Goal: Information Seeking & Learning: Learn about a topic

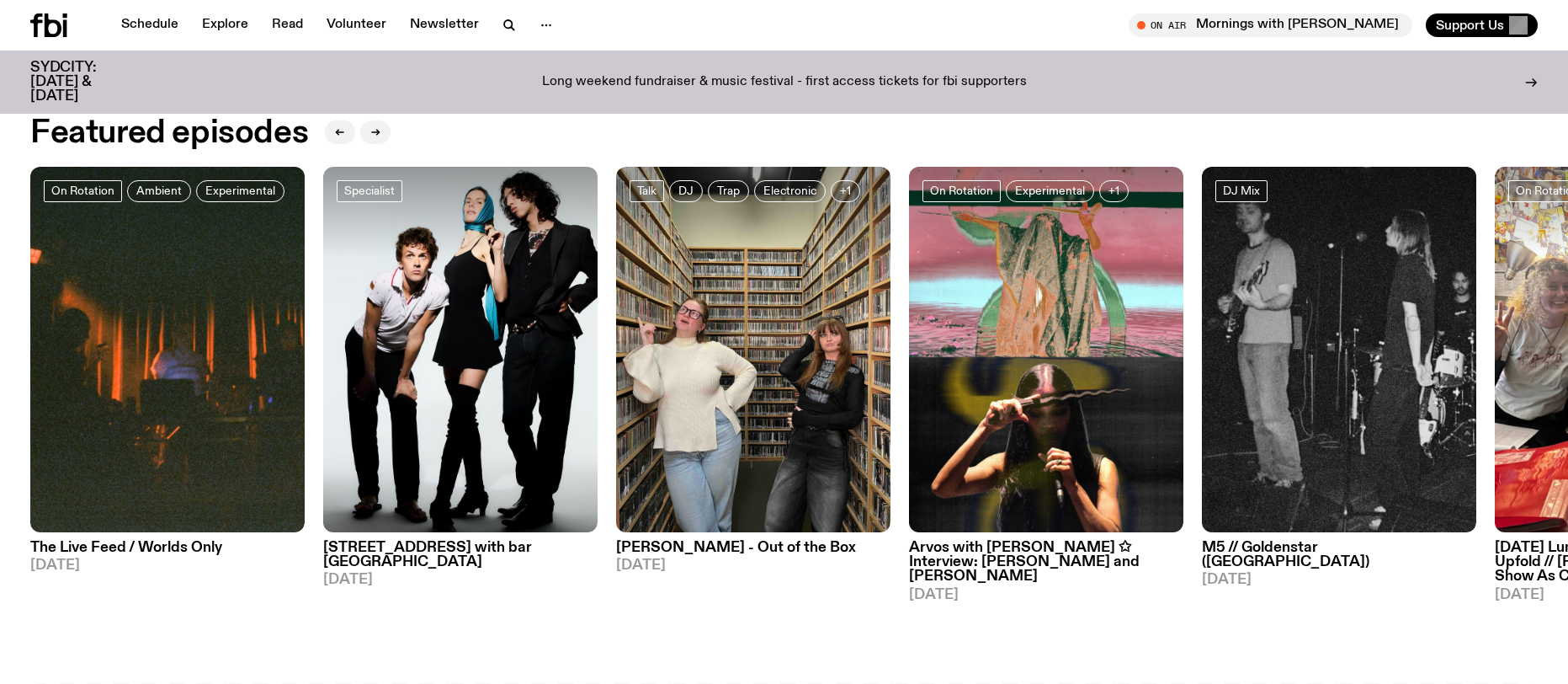
scroll to position [956, 0]
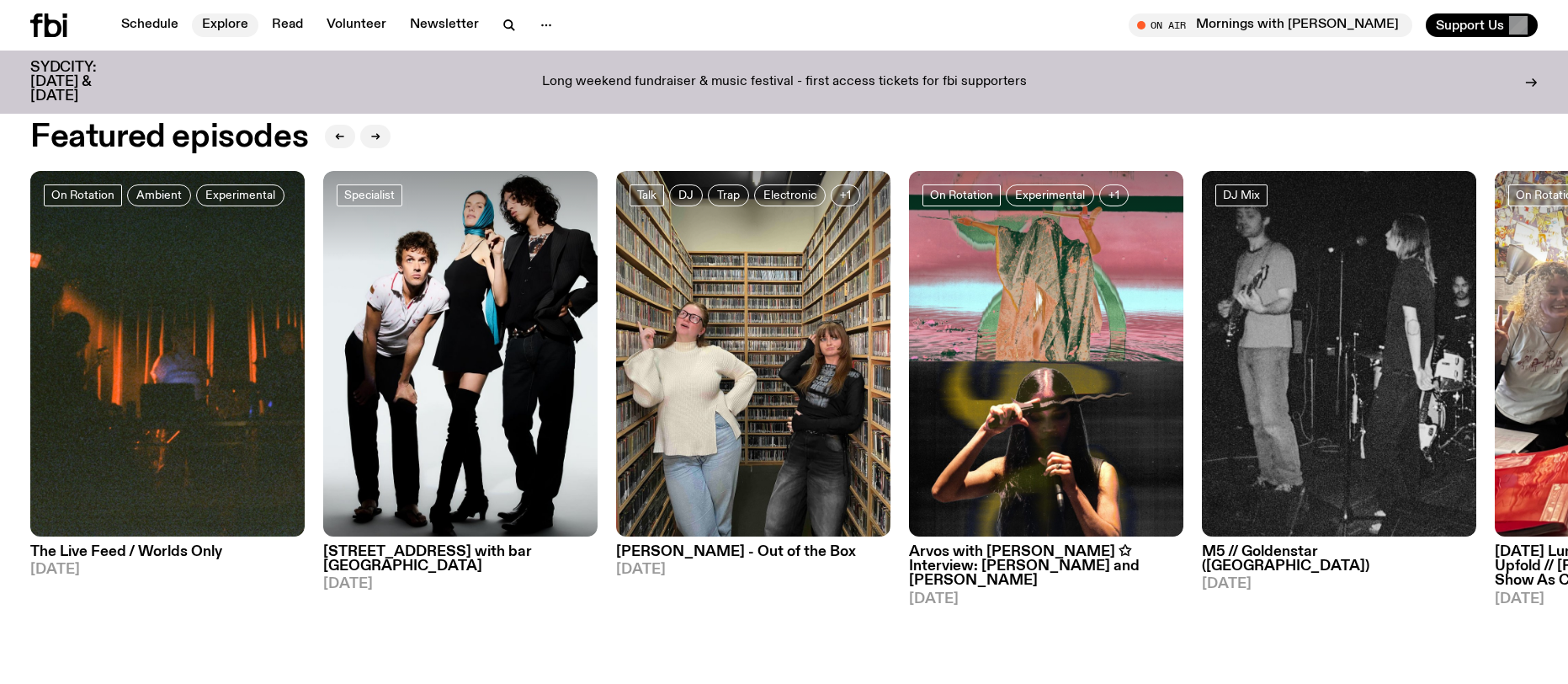
click at [201, 25] on link "Explore" at bounding box center [225, 26] width 67 height 24
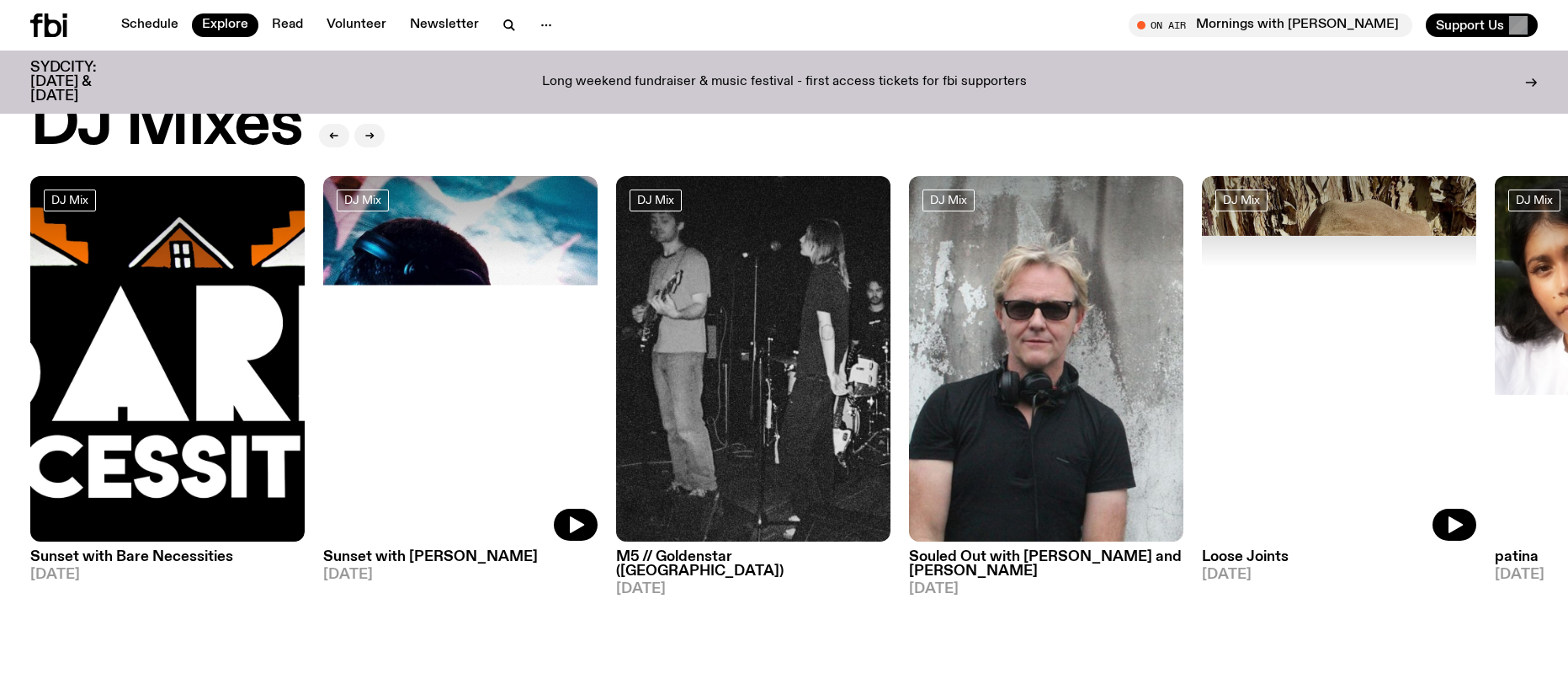
scroll to position [67, 0]
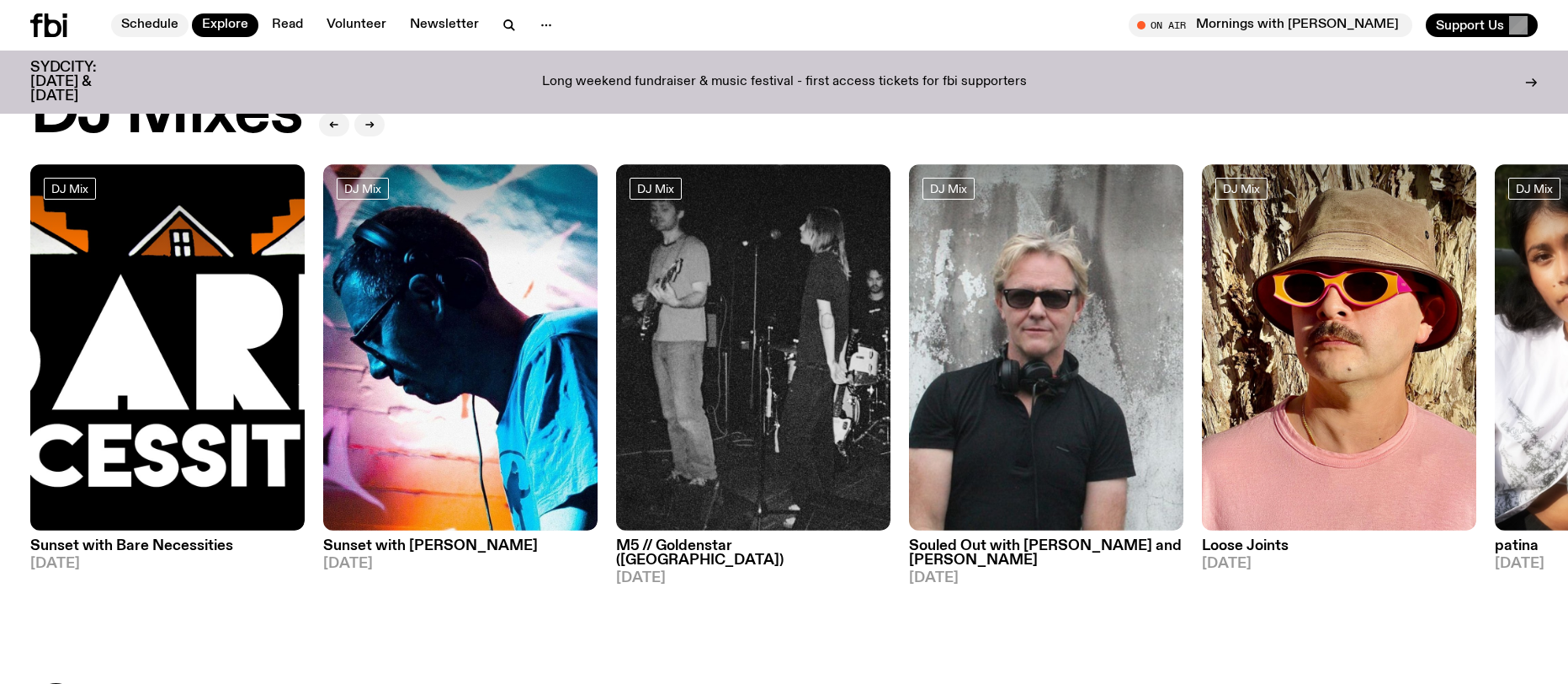
click at [154, 21] on link "Schedule" at bounding box center [150, 26] width 78 height 24
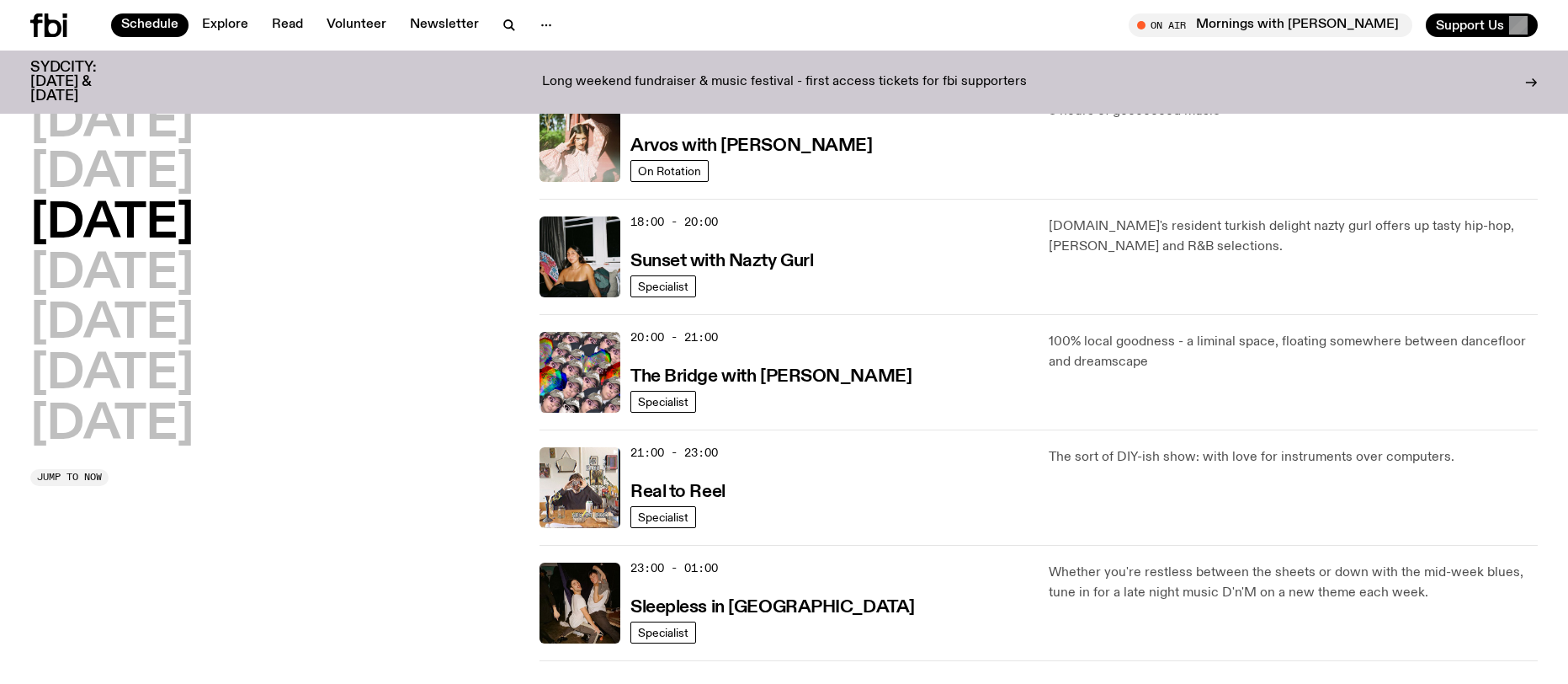
scroll to position [637, 0]
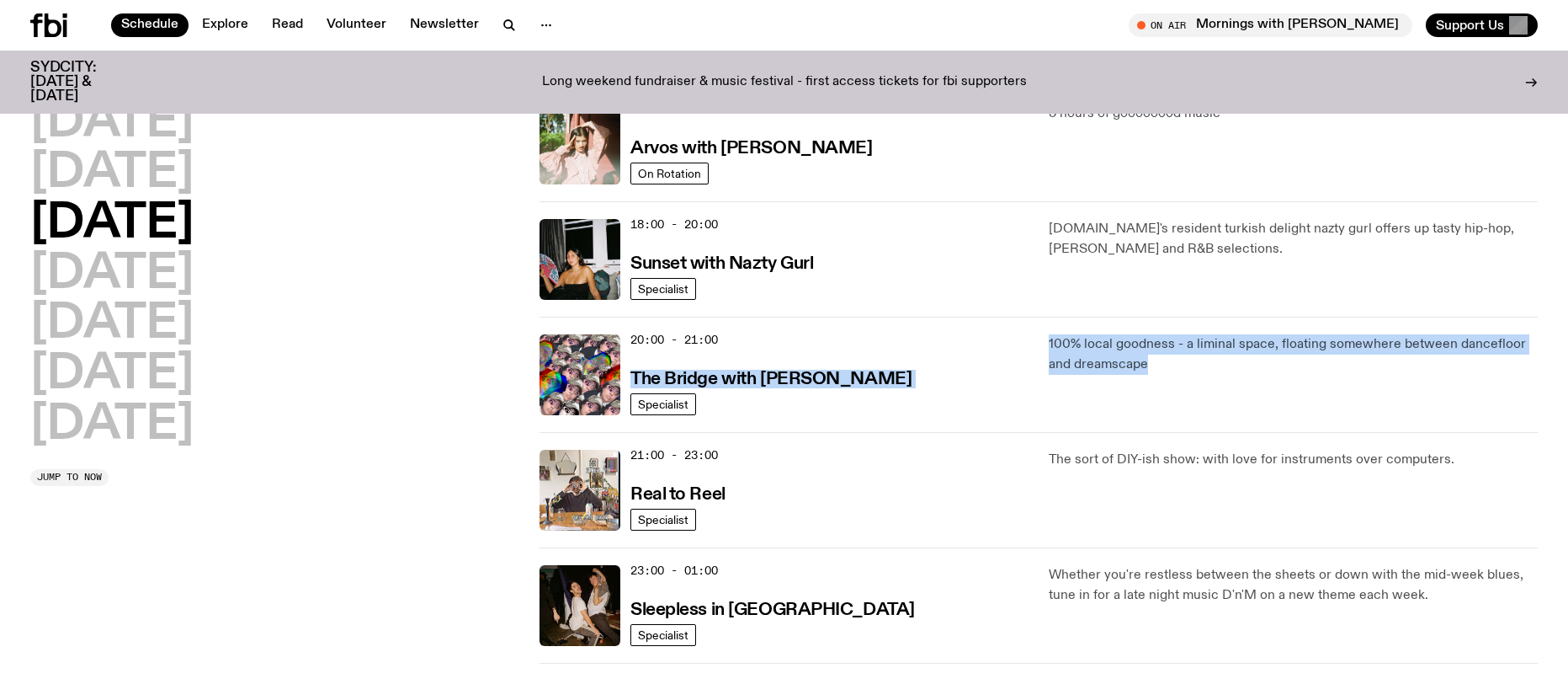
drag, startPoint x: 1150, startPoint y: 362, endPoint x: 686, endPoint y: 363, distance: 464.0
click at [686, 432] on div "20:00 - 21:00 The Bridge with [PERSON_NAME] Specialist 100% local goodness - a …" at bounding box center [1038, 490] width 998 height 115
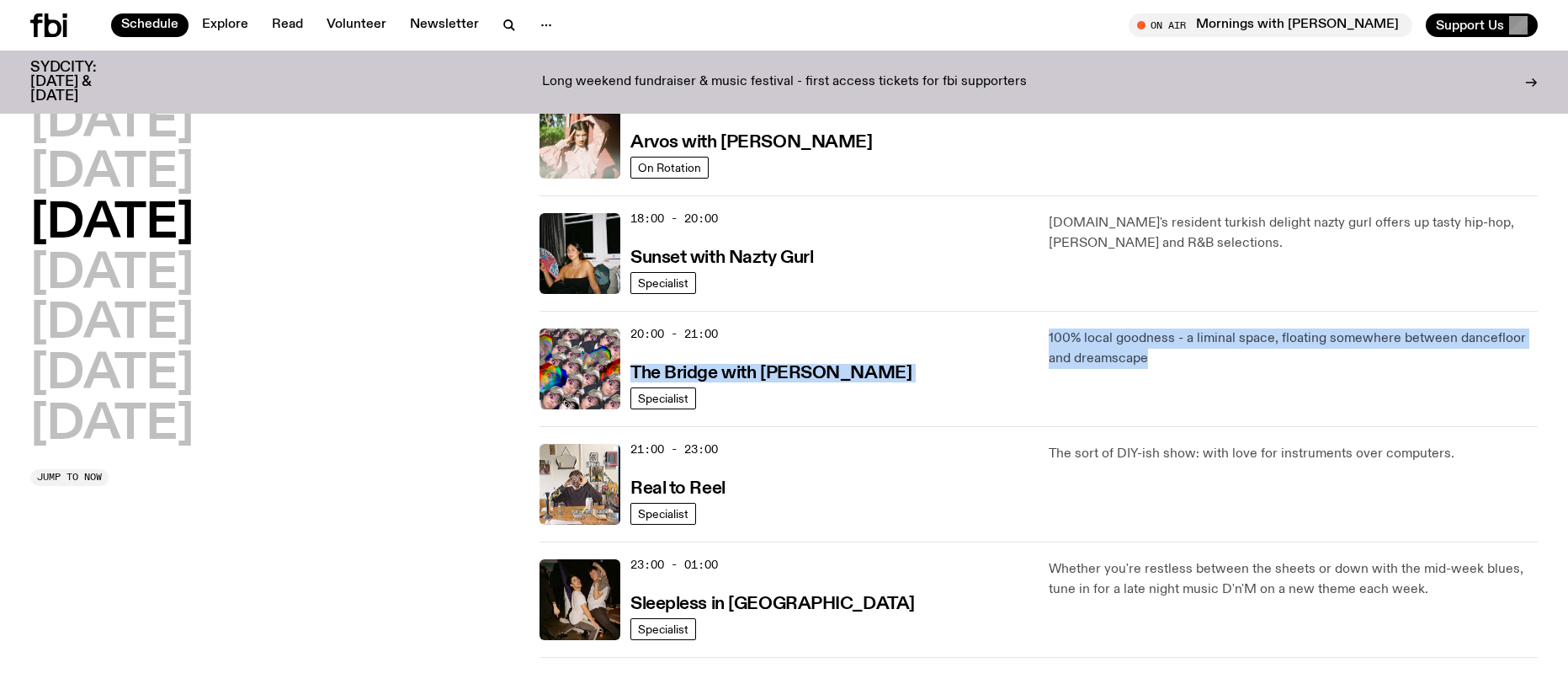
scroll to position [647, 0]
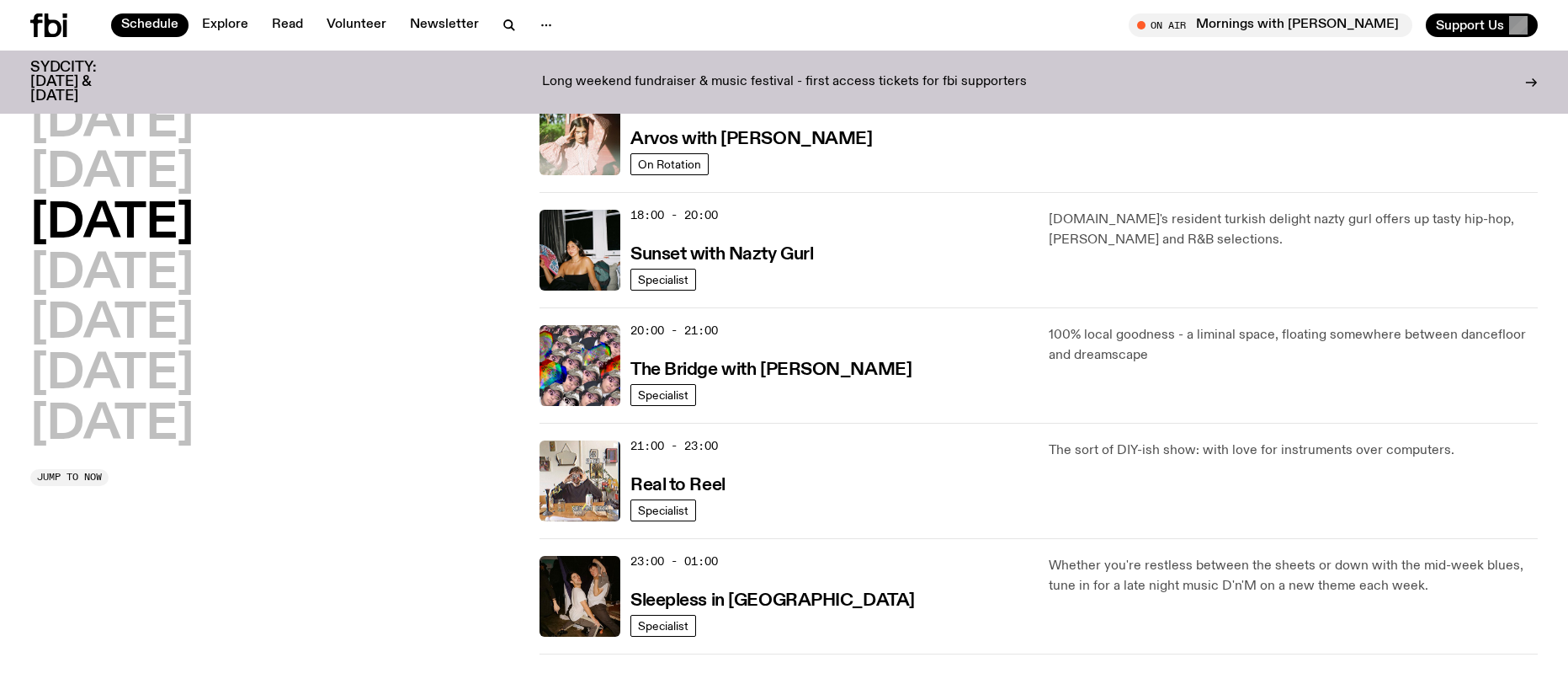
click at [1295, 249] on p "[DOMAIN_NAME]'s resident turkish delight nazty gurl offers up tasty hip-hop, [P…" at bounding box center [1292, 230] width 489 height 41
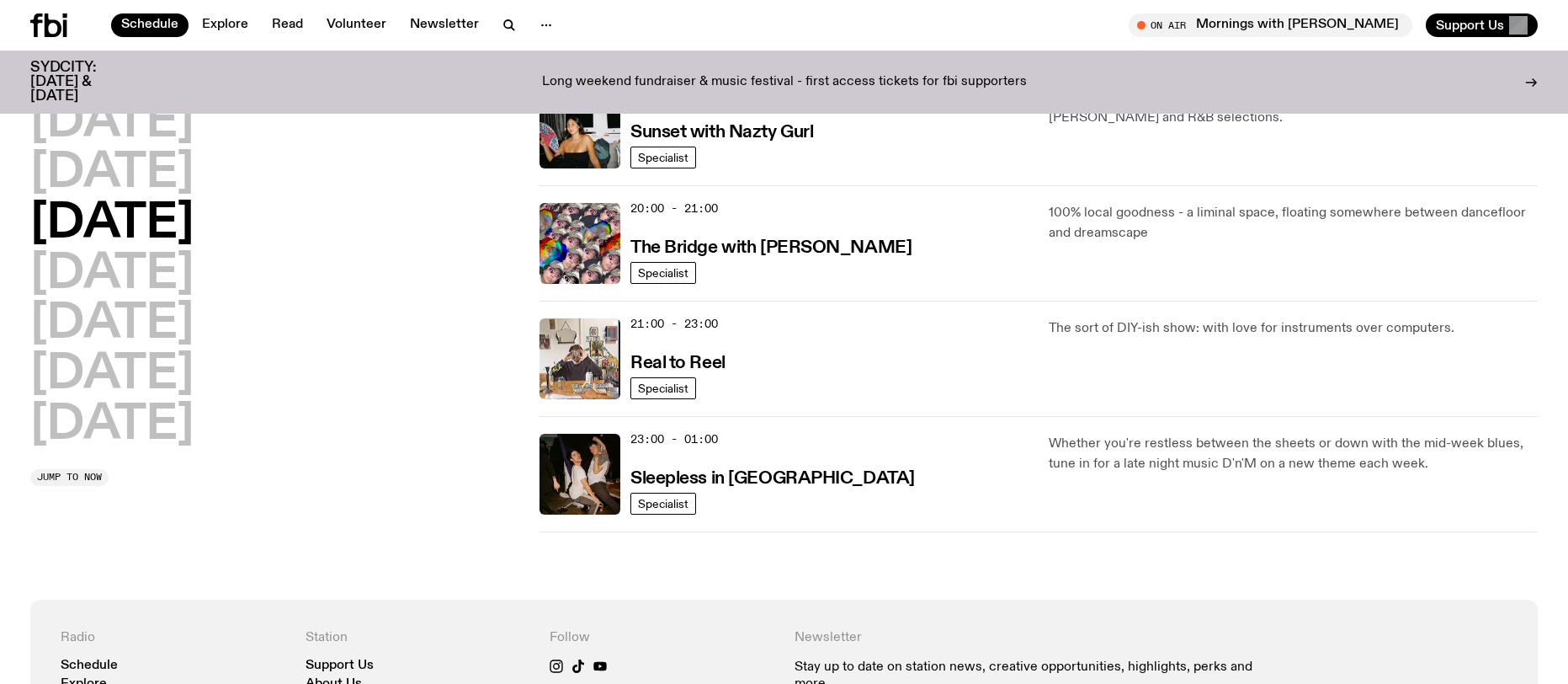
scroll to position [786, 0]
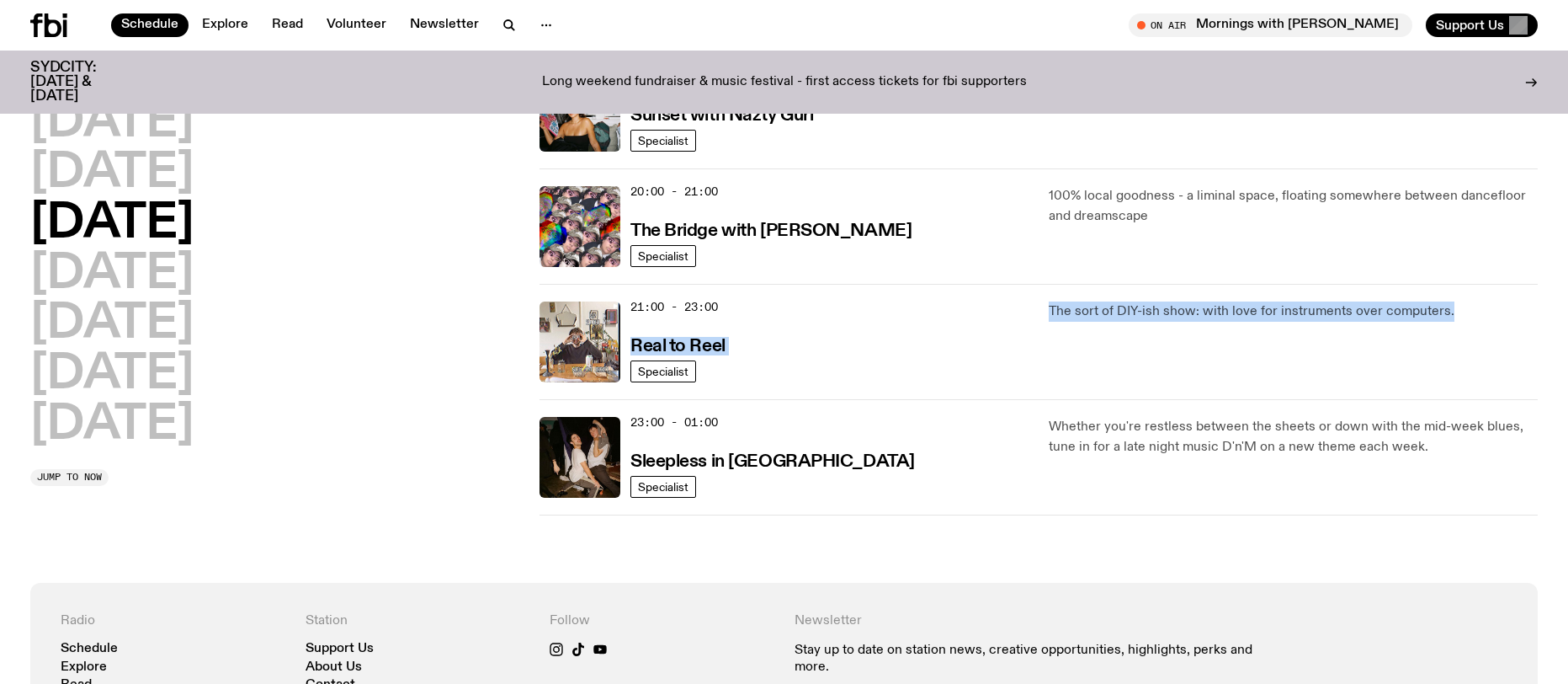
drag, startPoint x: 1450, startPoint y: 308, endPoint x: 992, endPoint y: 317, distance: 458.1
click at [992, 399] on div "21:00 - 23:00 Real to Reel Specialist The sort of DIY-ish show: with love for i…" at bounding box center [1038, 457] width 998 height 115
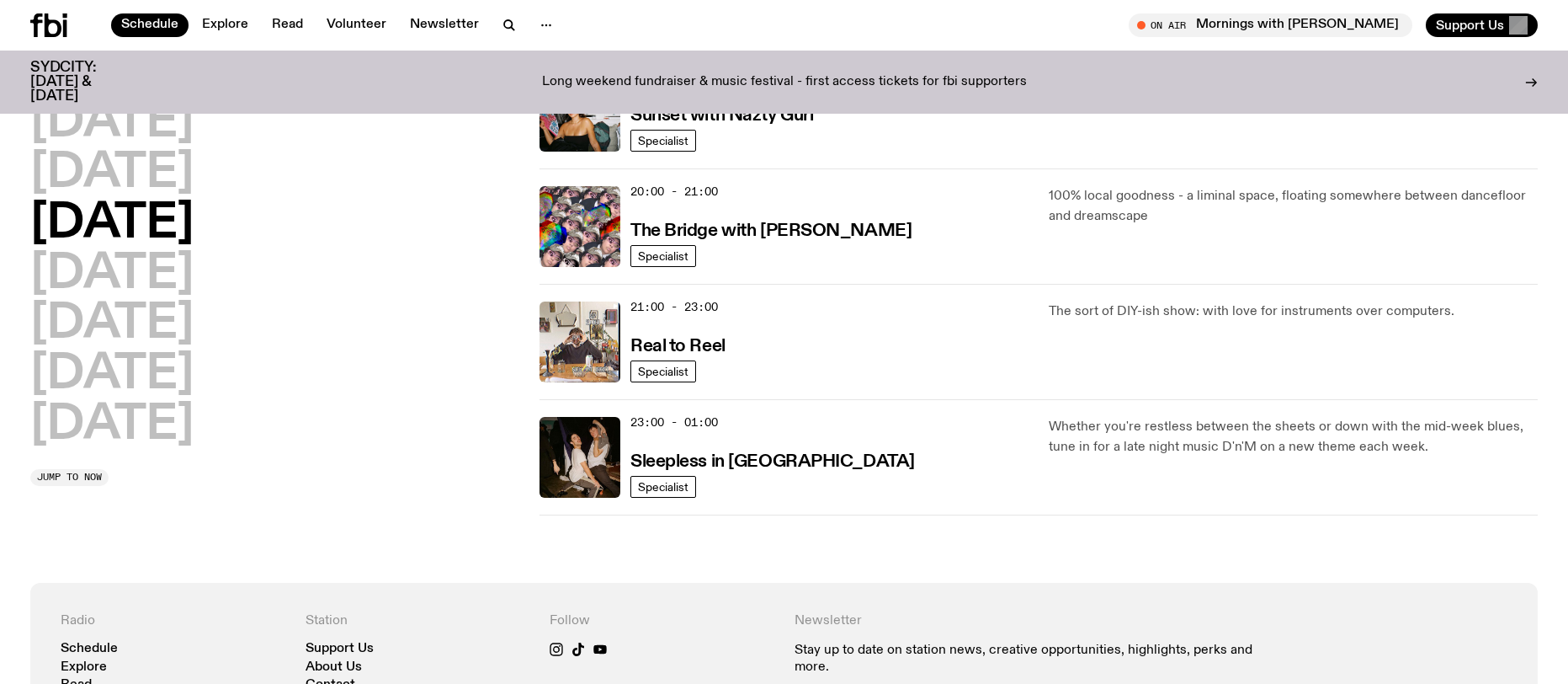
click at [919, 446] on div "23:00 - 01:00 Sleepless in [GEOGRAPHIC_DATA]" at bounding box center [829, 457] width 398 height 81
click at [740, 460] on h3 "Sleepless in [GEOGRAPHIC_DATA]" at bounding box center [772, 462] width 285 height 18
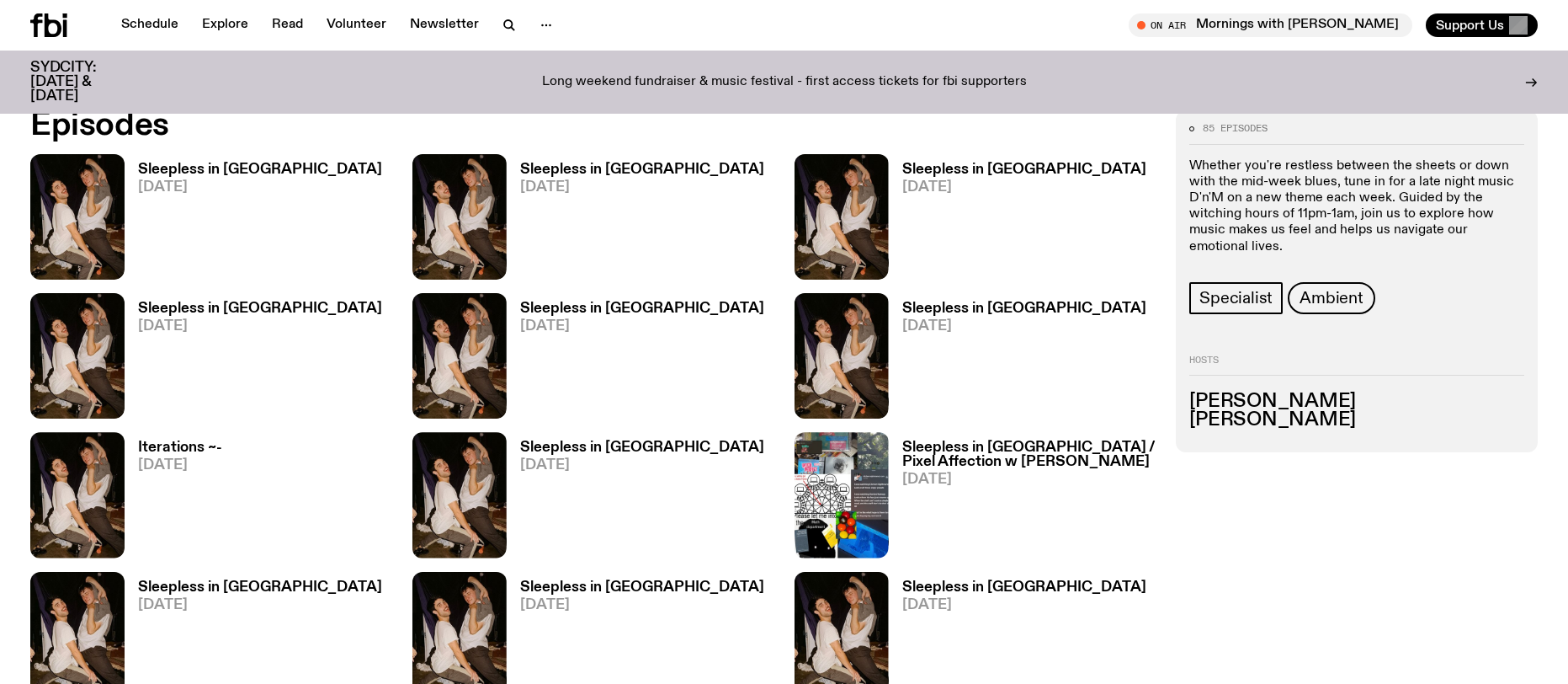
scroll to position [1034, 0]
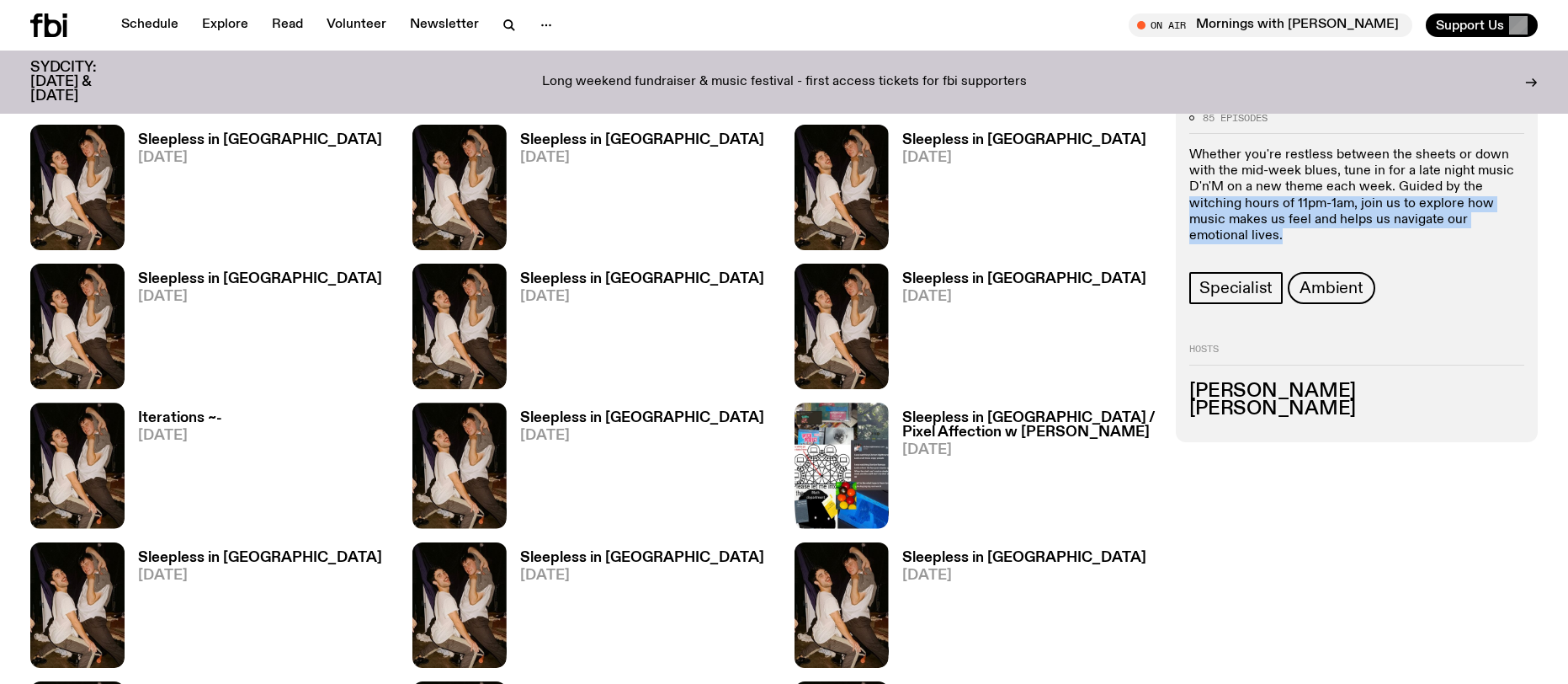
drag, startPoint x: 1222, startPoint y: 233, endPoint x: 1172, endPoint y: 190, distance: 65.9
click at [1387, 187] on p "Whether you're restless between the sheets or down with the mid-week blues, tun…" at bounding box center [1356, 195] width 335 height 97
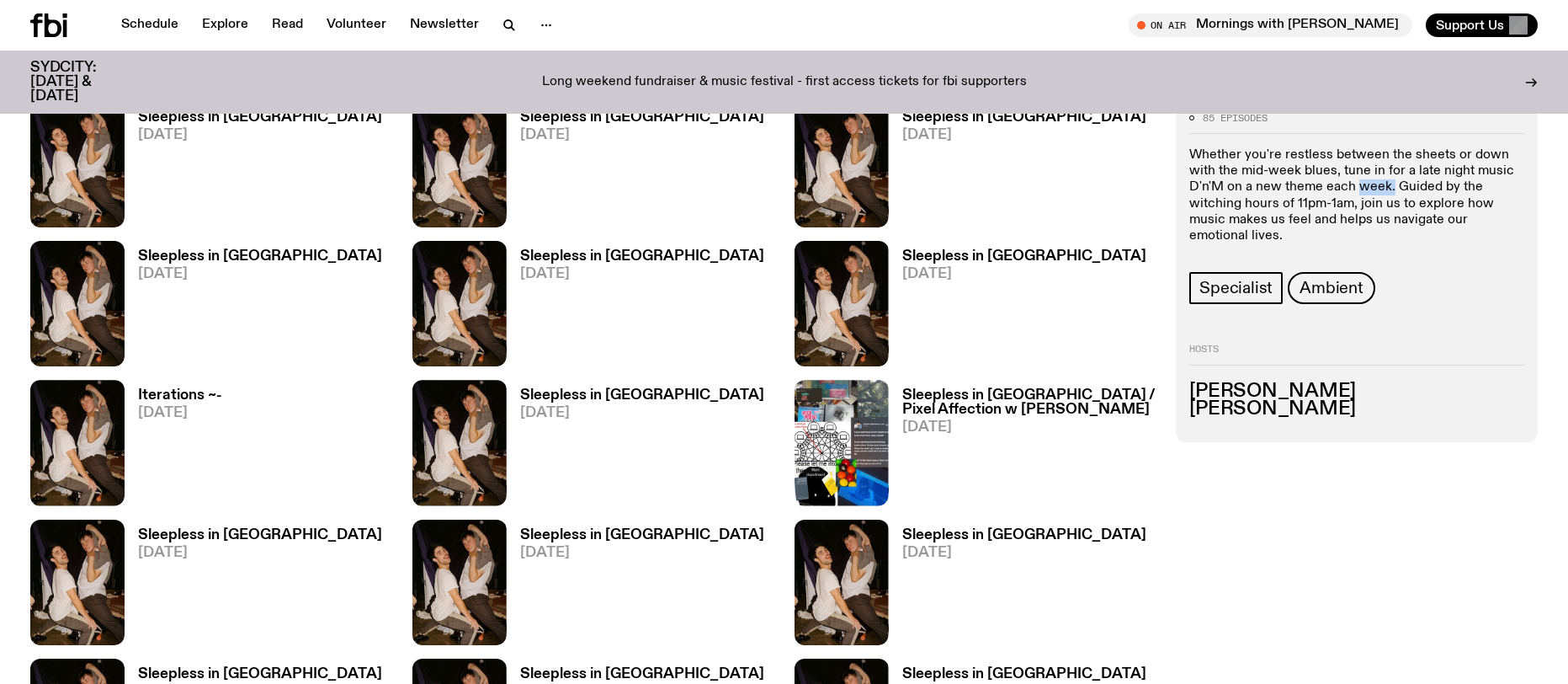
scroll to position [1058, 0]
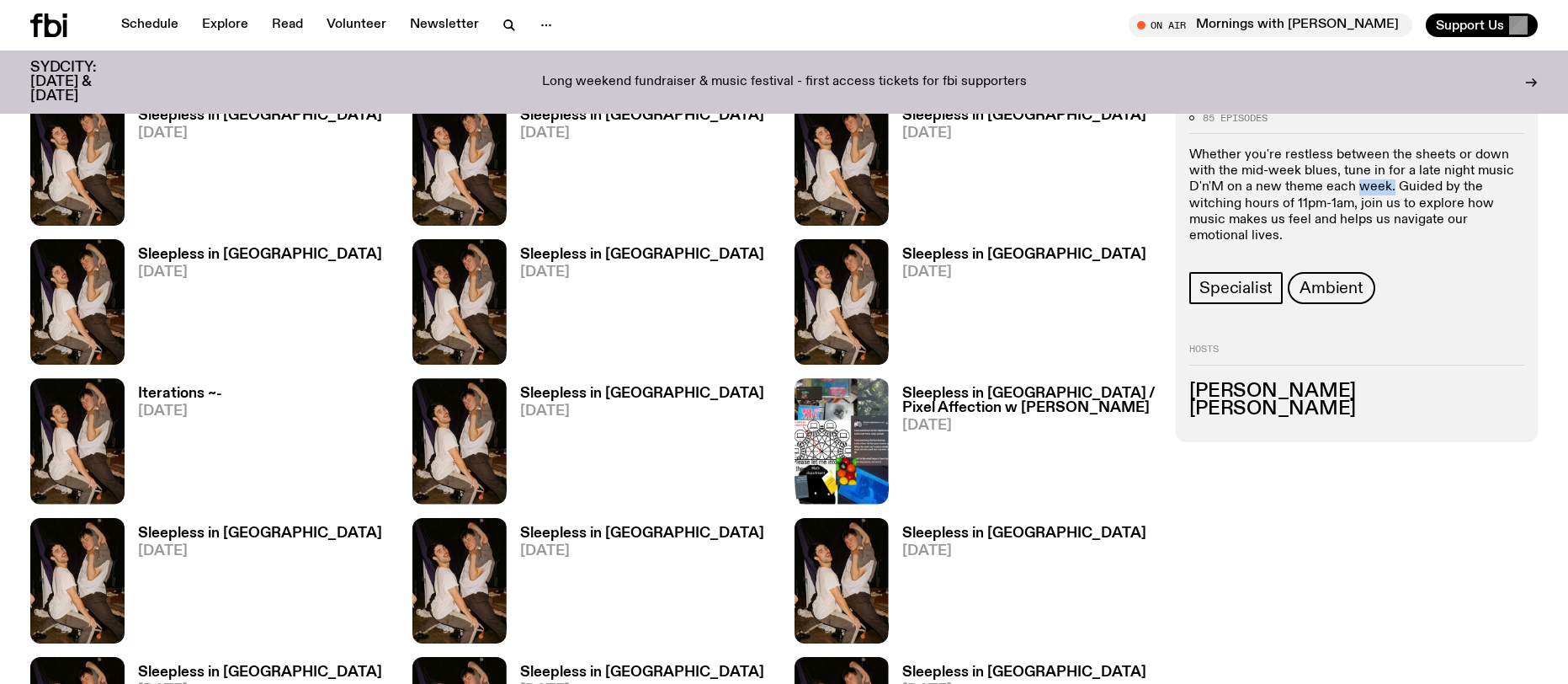
drag, startPoint x: 1388, startPoint y: 187, endPoint x: 1314, endPoint y: 177, distance: 74.7
click at [1353, 188] on p "Whether you're restless between the sheets or down with the mid-week blues, tun…" at bounding box center [1356, 195] width 335 height 97
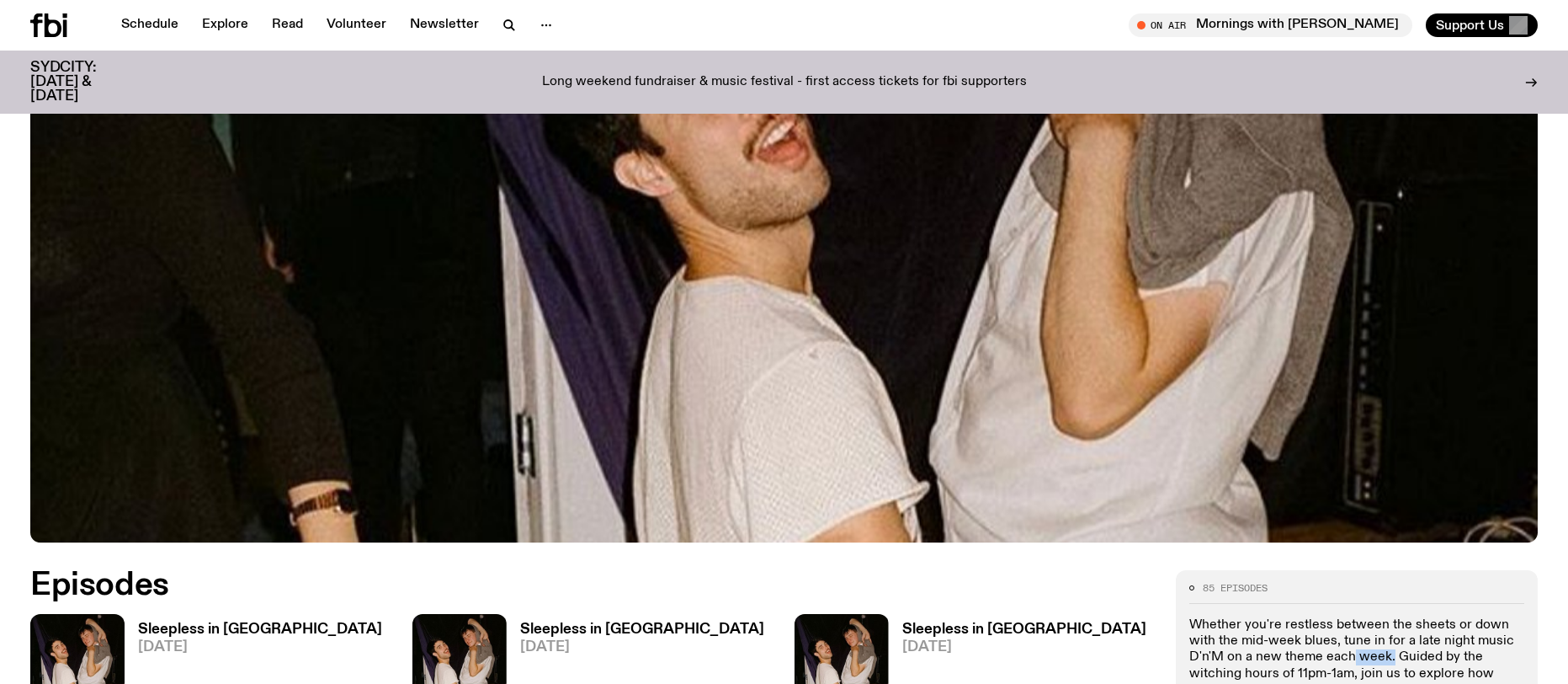
scroll to position [0, 0]
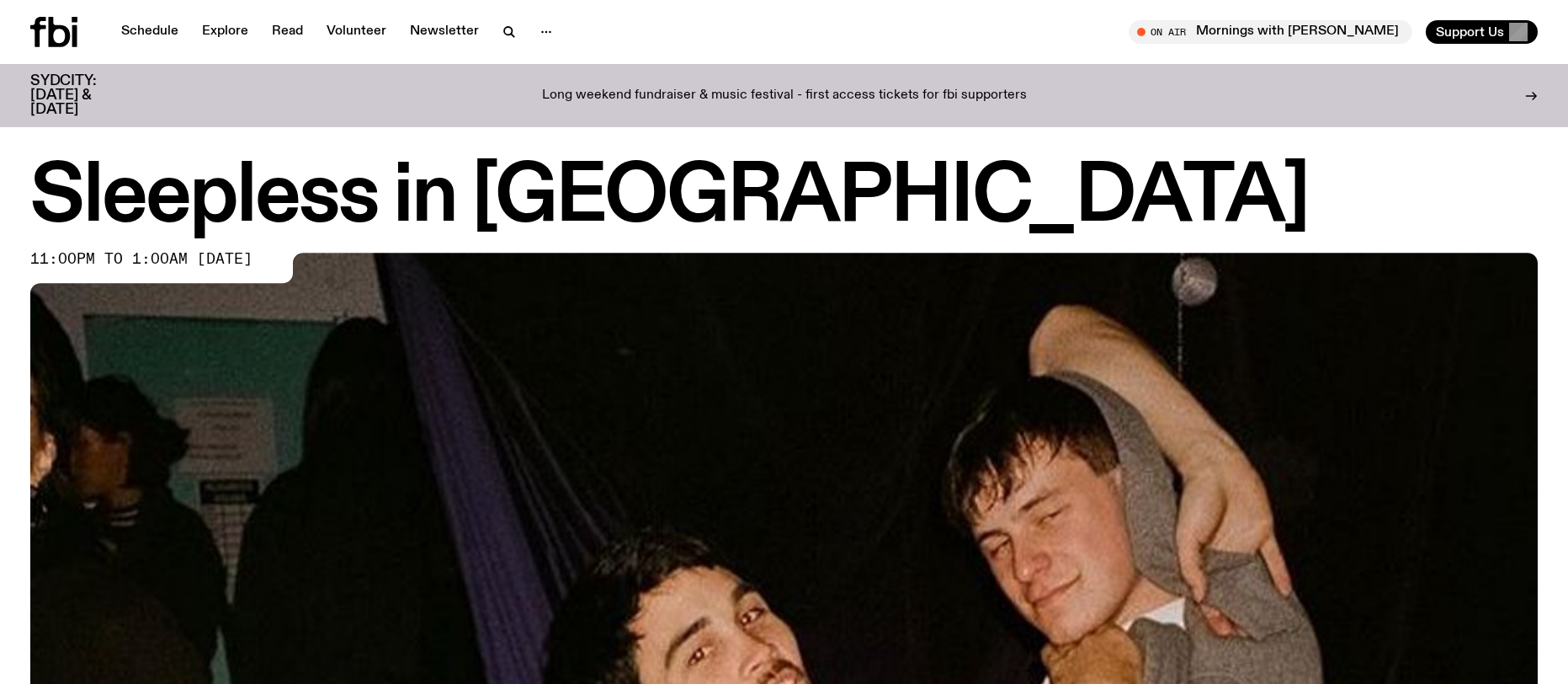
click at [641, 90] on p "Long weekend fundraiser & music festival - first access tickets for fbi support…" at bounding box center [784, 96] width 485 height 15
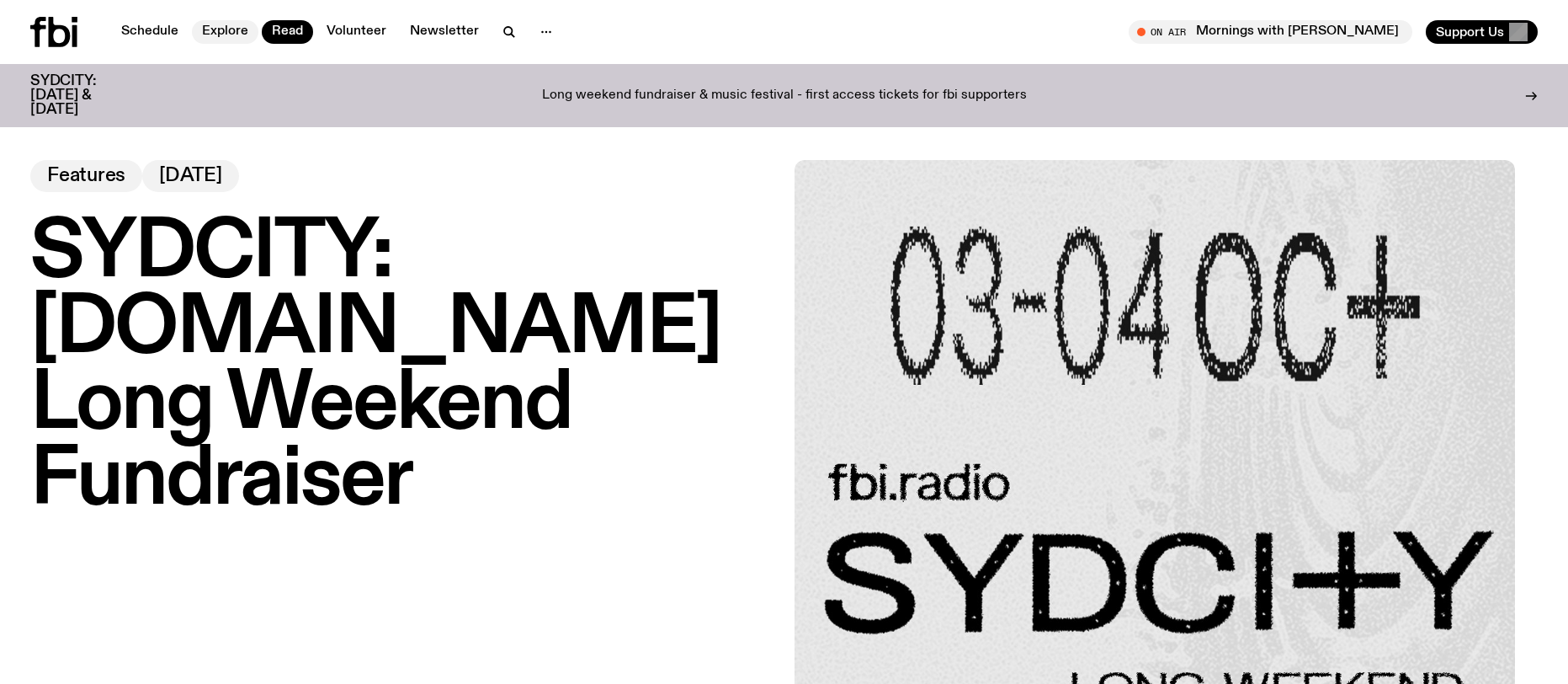
click at [236, 33] on link "Explore" at bounding box center [225, 32] width 67 height 24
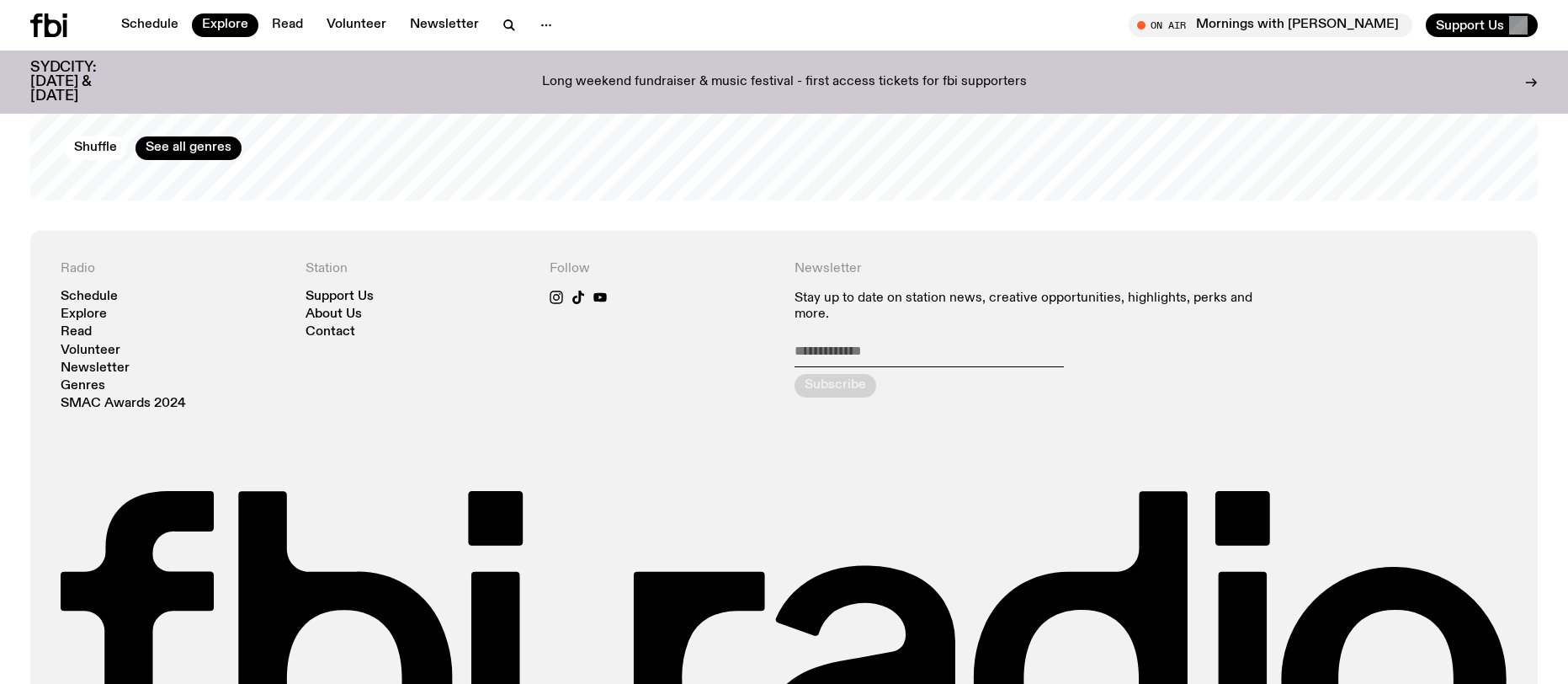
scroll to position [3252, 0]
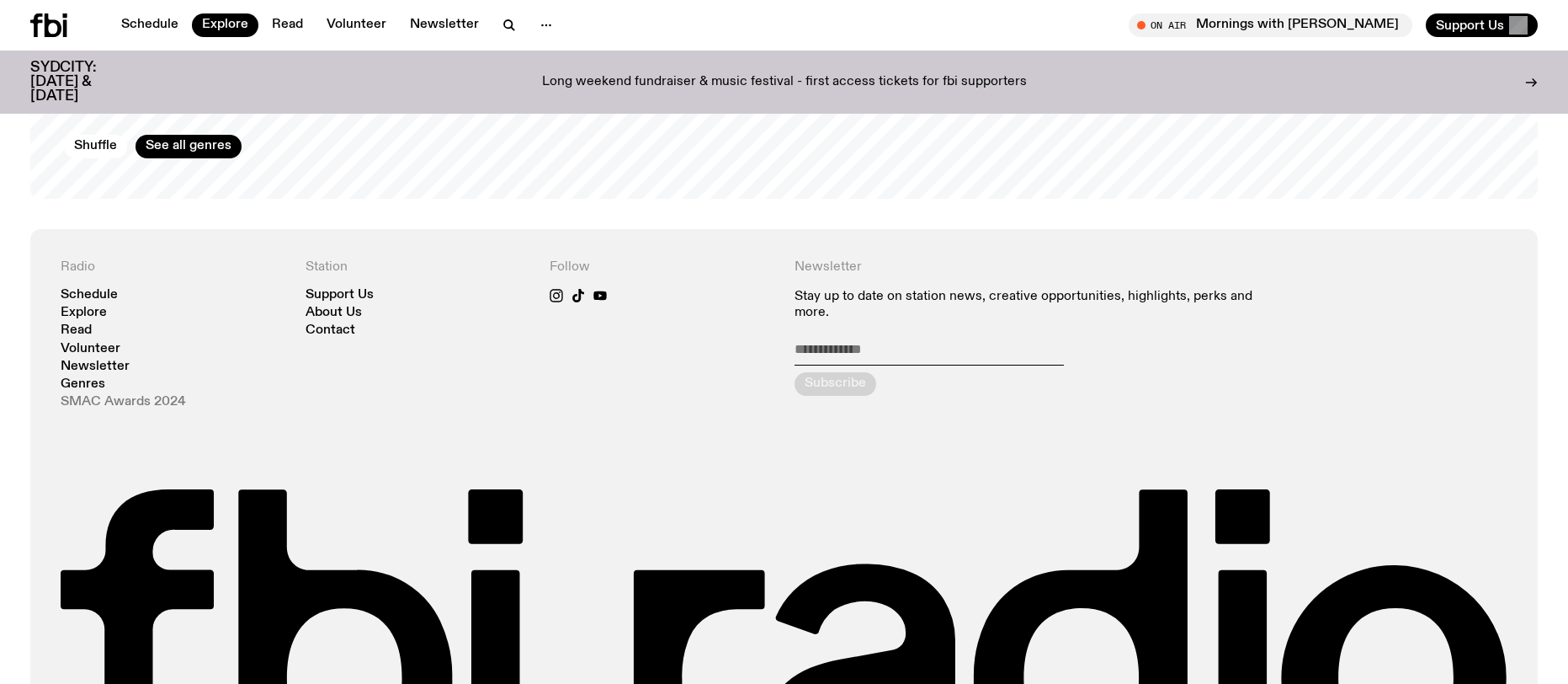
click at [128, 395] on link "SMAC Awards 2024" at bounding box center [123, 401] width 125 height 13
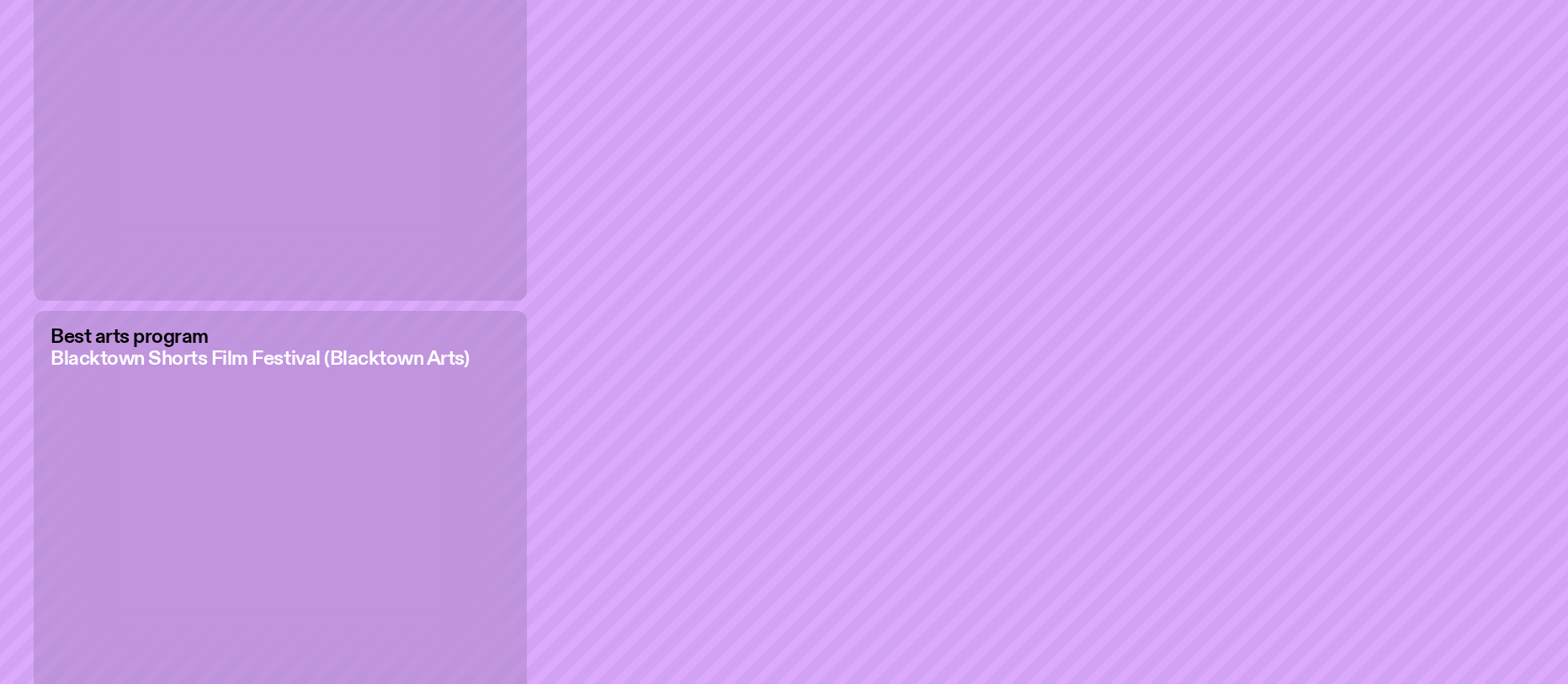
scroll to position [5671, 0]
